Goal: Task Accomplishment & Management: Manage account settings

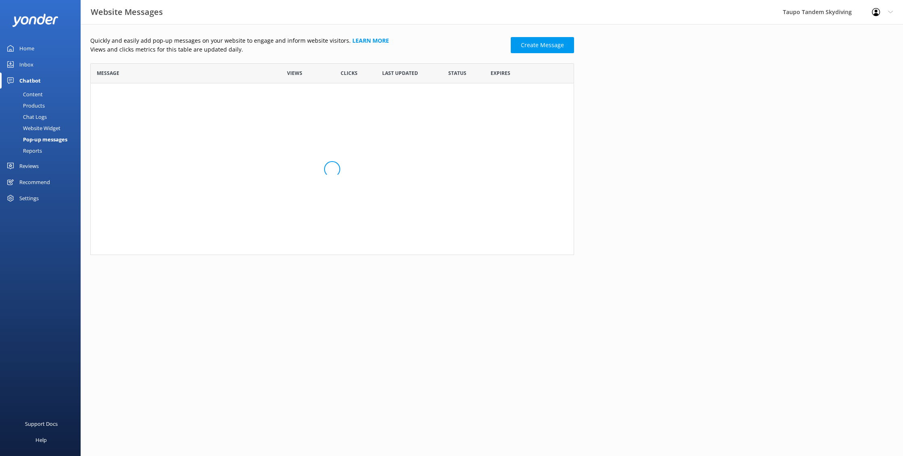
scroll to position [158, 484]
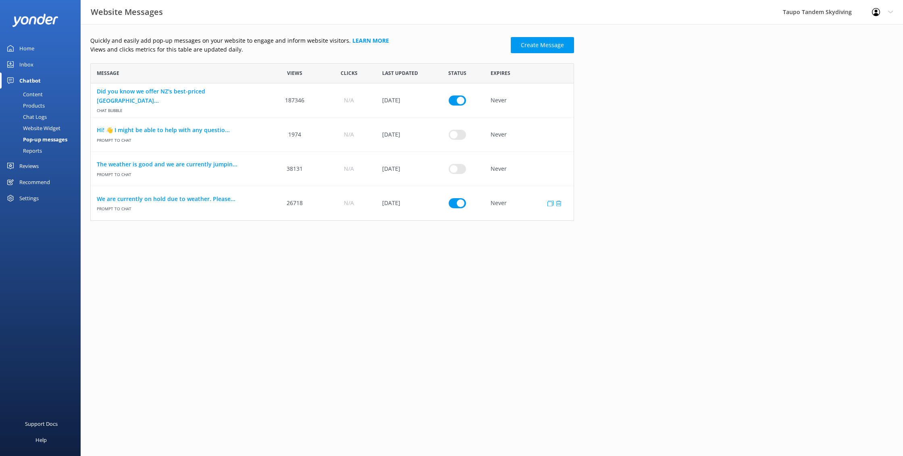
click at [454, 200] on input "row" at bounding box center [457, 203] width 17 height 10
checkbox input "false"
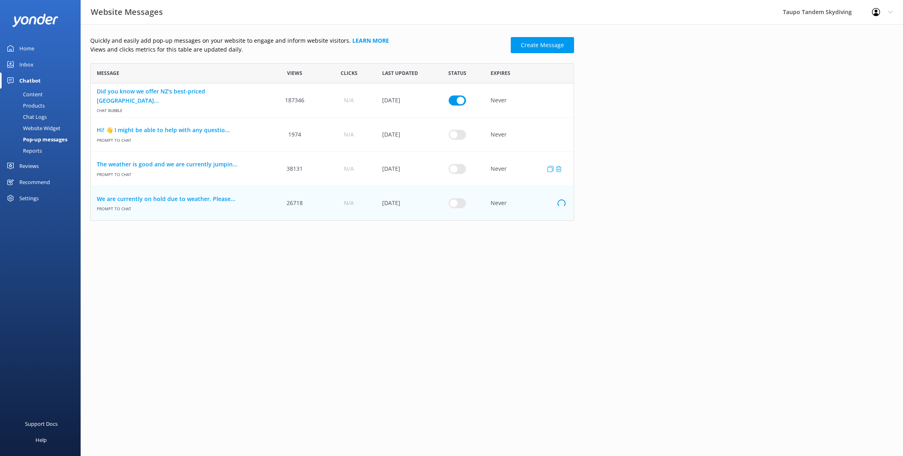
click at [454, 162] on div "row" at bounding box center [457, 169] width 54 height 34
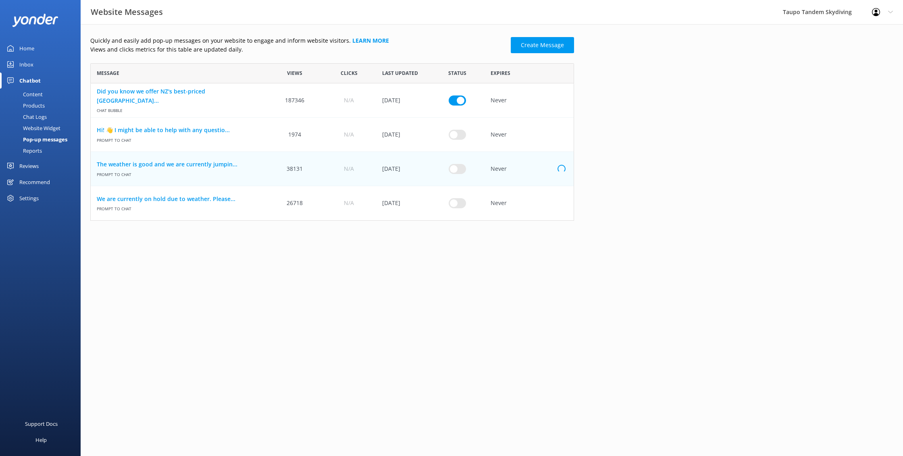
click at [456, 166] on input "row" at bounding box center [457, 169] width 17 height 10
checkbox input "true"
click at [180, 162] on link "The weather is good and we are currently jumpin..." at bounding box center [179, 164] width 165 height 9
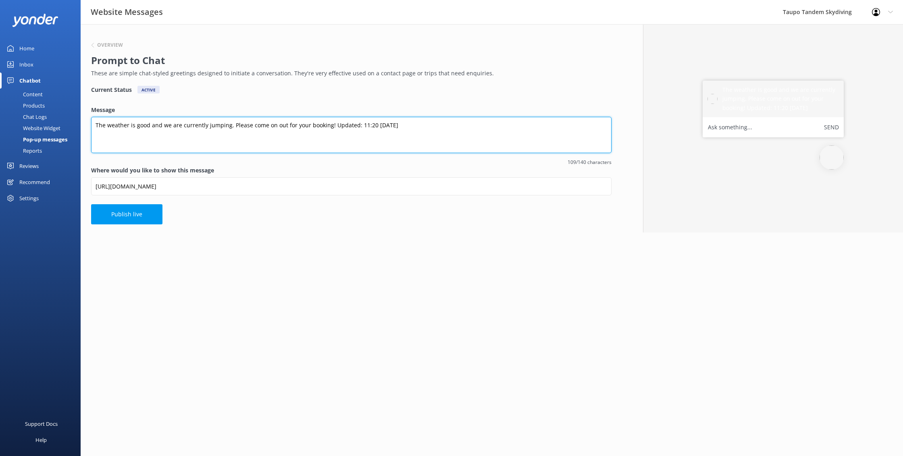
click at [372, 126] on textarea "The weather is good and we are currently jumping. Please come on out for your b…" at bounding box center [351, 135] width 521 height 36
type textarea "The weather is good and we are currently jumping. Please come on out for your b…"
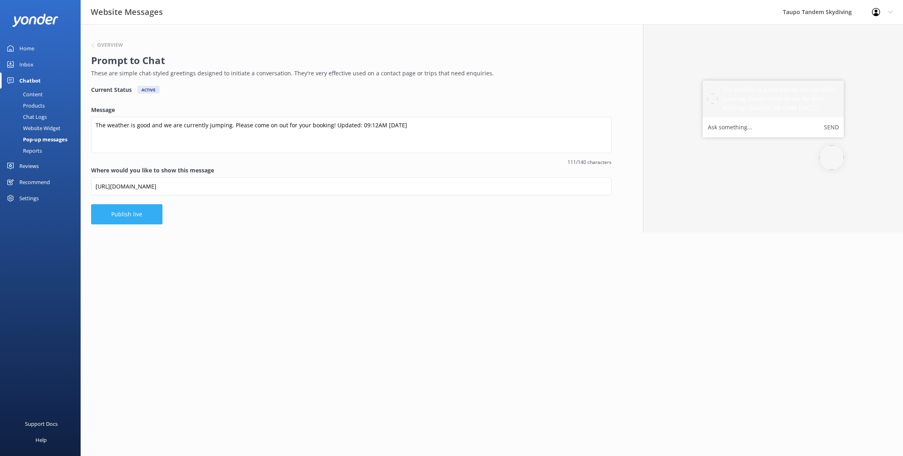
click at [131, 220] on button "Publish live" at bounding box center [126, 214] width 71 height 20
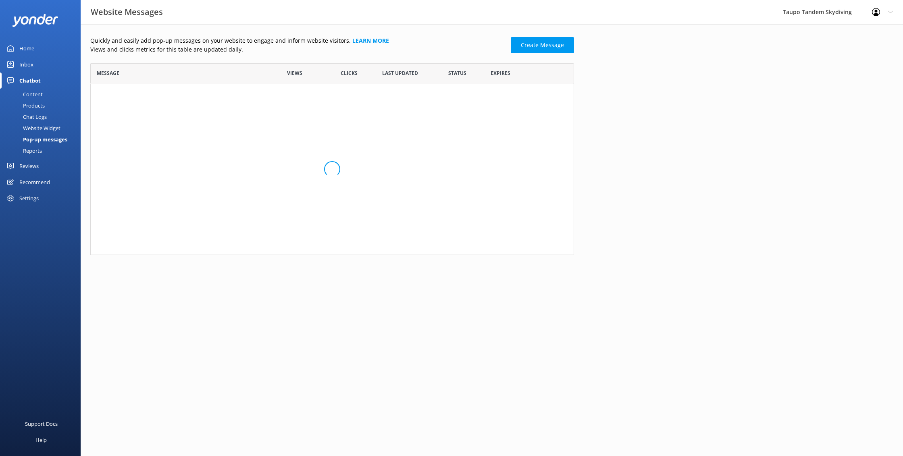
scroll to position [158, 484]
